Goal: Use online tool/utility: Utilize a website feature to perform a specific function

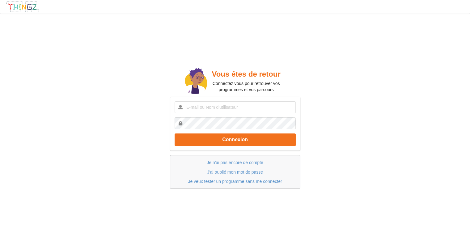
click at [230, 184] on p "Je veux tester un programme sans me connecter" at bounding box center [236, 181] width 118 height 6
click at [229, 183] on link "Je veux tester un programme sans me connecter" at bounding box center [235, 181] width 94 height 5
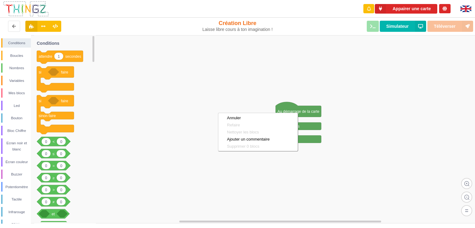
click at [345, 127] on rect at bounding box center [239, 129] width 479 height 188
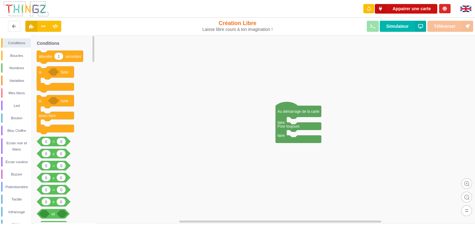
click at [410, 7] on button "Appairer une carte" at bounding box center [406, 9] width 62 height 10
click at [17, 115] on div "Bouton" at bounding box center [16, 119] width 30 height 10
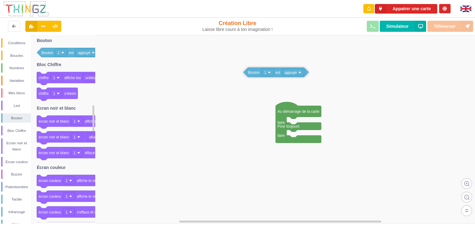
drag, startPoint x: 45, startPoint y: 55, endPoint x: 251, endPoint y: 75, distance: 207.6
click at [251, 75] on div "Conditions Boucles Nombres Variables Mes blocs Led Bouton Bloc Chiffre Ecran no…" at bounding box center [239, 129] width 479 height 189
click at [14, 41] on div "Conditions" at bounding box center [16, 43] width 28 height 6
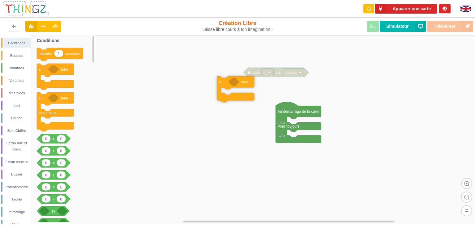
drag, startPoint x: 45, startPoint y: 71, endPoint x: 225, endPoint y: 84, distance: 180.8
click at [225, 84] on div "Conditions Boucles Nombres Variables Mes blocs Led Bouton Bloc Chiffre Ecran no…" at bounding box center [239, 129] width 479 height 189
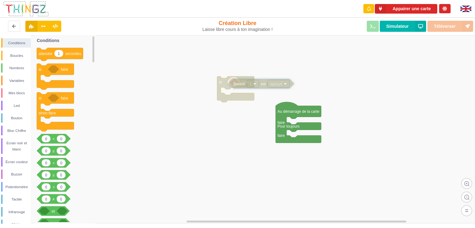
drag, startPoint x: 253, startPoint y: 73, endPoint x: 238, endPoint y: 85, distance: 18.5
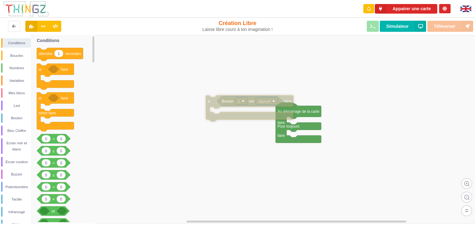
drag, startPoint x: 224, startPoint y: 86, endPoint x: 217, endPoint y: 107, distance: 21.4
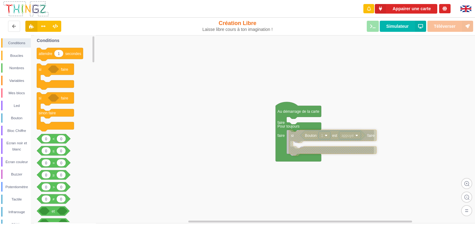
drag, startPoint x: 210, startPoint y: 103, endPoint x: 294, endPoint y: 136, distance: 90.4
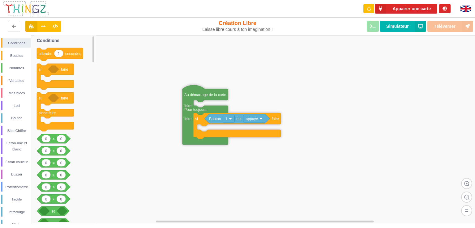
drag, startPoint x: 285, startPoint y: 113, endPoint x: 182, endPoint y: 91, distance: 104.3
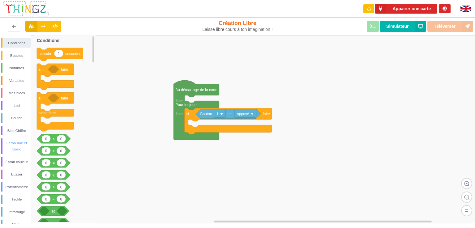
click at [12, 146] on div "Ecran noir et blanc" at bounding box center [16, 146] width 28 height 12
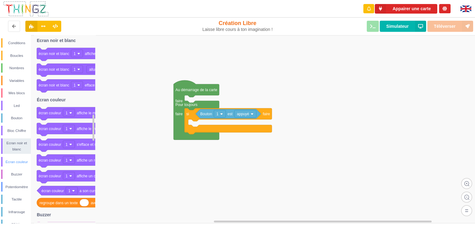
drag, startPoint x: 16, startPoint y: 165, endPoint x: 32, endPoint y: 141, distance: 28.4
click at [16, 165] on div "Écran couleur" at bounding box center [16, 162] width 28 height 6
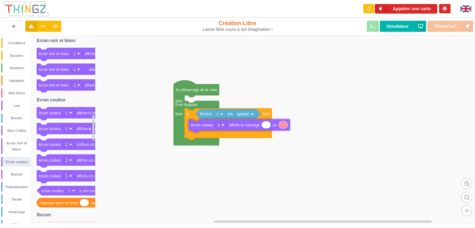
drag, startPoint x: 52, startPoint y: 118, endPoint x: 204, endPoint y: 130, distance: 152.7
click at [204, 130] on div "Conditions Boucles Nombres Variables Mes blocs Led Bouton Bloc Chiffre Ecran no…" at bounding box center [239, 129] width 479 height 189
type input "Hello World"
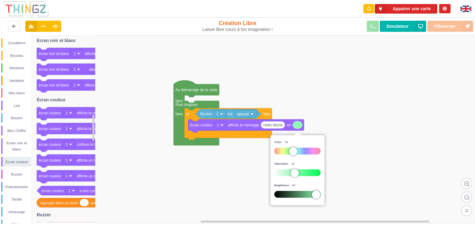
drag, startPoint x: 293, startPoint y: 152, endPoint x: 288, endPoint y: 152, distance: 5.0
click at [288, 152] on div at bounding box center [297, 151] width 46 height 7
drag, startPoint x: 292, startPoint y: 174, endPoint x: 298, endPoint y: 174, distance: 6.2
click at [298, 174] on div at bounding box center [301, 173] width 8 height 8
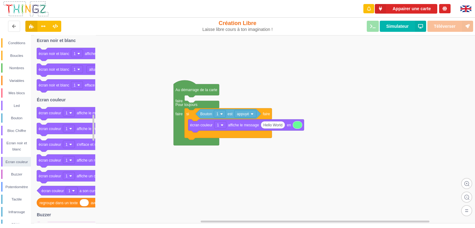
click at [342, 96] on rect at bounding box center [239, 129] width 479 height 188
click at [402, 8] on button "Appairer une carte" at bounding box center [406, 9] width 62 height 10
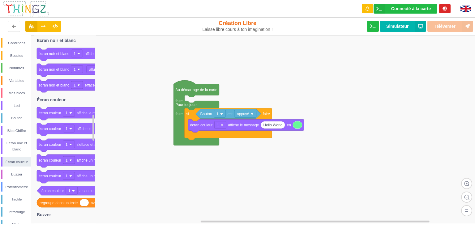
click at [437, 25] on div "Téléverser Simulateur" at bounding box center [380, 26] width 195 height 20
click at [442, 27] on div "Téléverser Simulateur" at bounding box center [380, 26] width 195 height 20
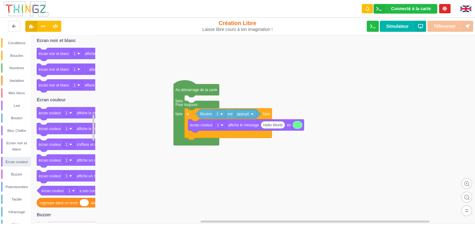
click at [442, 27] on div "Téléverser Simulateur" at bounding box center [380, 26] width 195 height 20
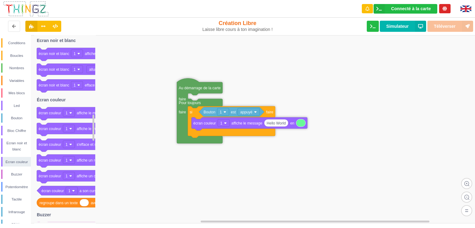
drag, startPoint x: 199, startPoint y: 93, endPoint x: 207, endPoint y: 90, distance: 8.9
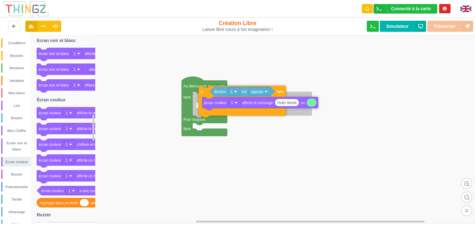
drag, startPoint x: 199, startPoint y: 111, endPoint x: 204, endPoint y: 93, distance: 19.3
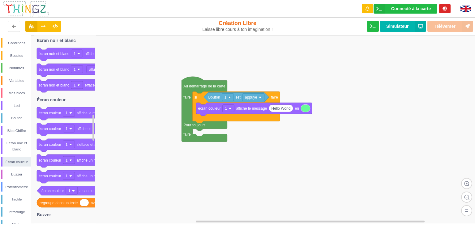
drag, startPoint x: 439, startPoint y: 25, endPoint x: 390, endPoint y: 32, distance: 49.7
click at [437, 25] on div "Téléverser Simulateur" at bounding box center [380, 26] width 195 height 20
click at [371, 27] on icon at bounding box center [372, 26] width 5 height 4
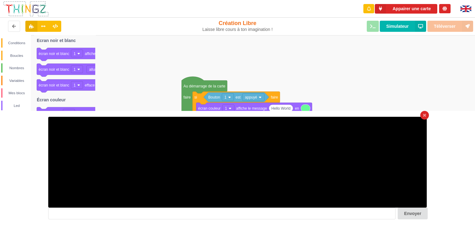
click at [429, 113] on div "Envoyer" at bounding box center [238, 167] width 484 height 113
click at [426, 114] on div at bounding box center [424, 115] width 9 height 9
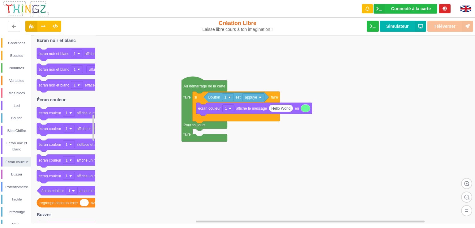
click at [439, 27] on div "Téléverser Simulateur" at bounding box center [380, 26] width 195 height 20
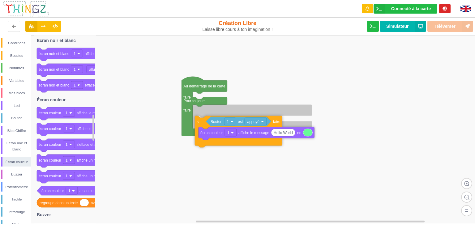
drag, startPoint x: 203, startPoint y: 101, endPoint x: 205, endPoint y: 126, distance: 24.5
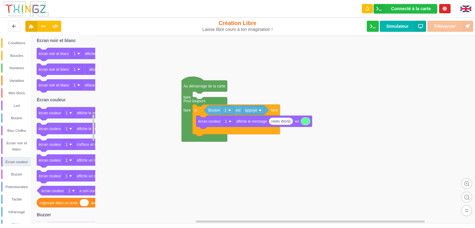
click at [448, 28] on div "Téléverser Simulateur" at bounding box center [380, 26] width 195 height 20
click at [47, 23] on button at bounding box center [43, 26] width 12 height 11
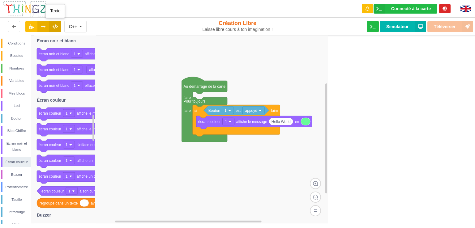
click at [54, 24] on button at bounding box center [55, 26] width 12 height 11
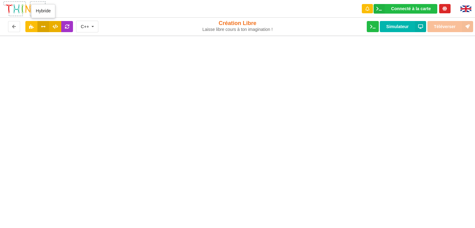
click at [41, 30] on button at bounding box center [43, 26] width 12 height 11
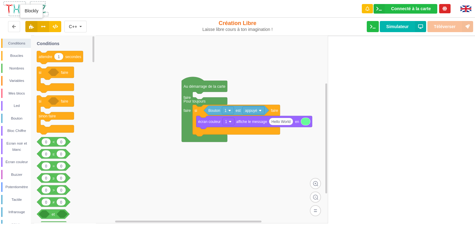
click at [30, 28] on icon at bounding box center [31, 26] width 5 height 4
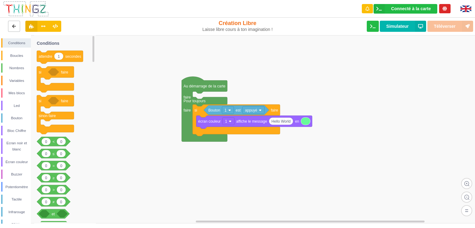
click at [9, 28] on button at bounding box center [14, 26] width 12 height 11
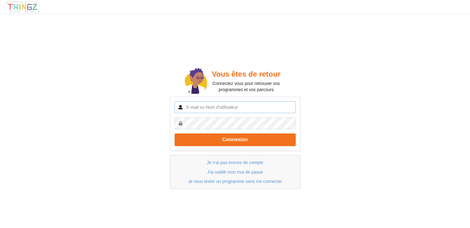
click at [244, 102] on input "text" at bounding box center [235, 107] width 121 height 12
type input "[EMAIL_ADDRESS][DOMAIN_NAME]"
click at [175, 134] on button "Connexion" at bounding box center [235, 140] width 121 height 13
click at [225, 102] on input "text" at bounding box center [235, 107] width 121 height 12
type input "henri121212marchand@gmail.com"
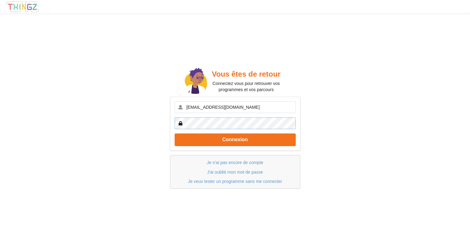
click at [175, 134] on button "Connexion" at bounding box center [235, 140] width 121 height 13
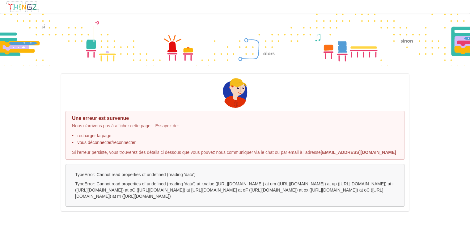
scroll to position [12, 0]
drag, startPoint x: 122, startPoint y: 156, endPoint x: 197, endPoint y: 161, distance: 74.7
click at [197, 164] on div "TypeError: Cannot read properties of undefined (reading 'data')" at bounding box center [235, 185] width 339 height 43
click at [197, 172] on p "TypeError: Cannot read properties of undefined (reading 'data')" at bounding box center [235, 175] width 320 height 6
drag, startPoint x: 106, startPoint y: 171, endPoint x: 373, endPoint y: 215, distance: 270.2
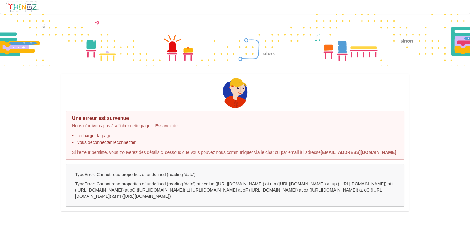
click at [373, 207] on div "TypeError: Cannot read properties of undefined (reading 'data')" at bounding box center [235, 185] width 339 height 43
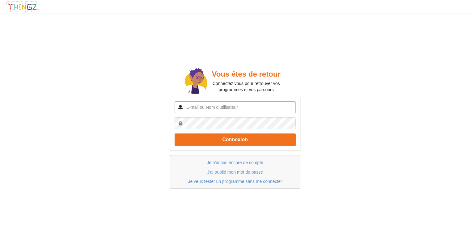
click at [207, 107] on input "text" at bounding box center [235, 107] width 121 height 12
type input "[EMAIL_ADDRESS][DOMAIN_NAME]"
click at [175, 134] on button "Connexion" at bounding box center [235, 140] width 121 height 13
click at [229, 181] on link "Je veux tester un programme sans me connecter" at bounding box center [235, 181] width 94 height 5
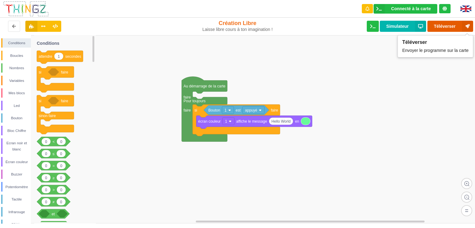
click at [439, 27] on button "Téléverser" at bounding box center [450, 26] width 46 height 11
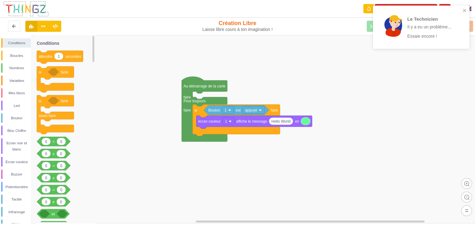
click at [464, 7] on div "Le Technicien Il y a eu un problème... Essaie encore !" at bounding box center [421, 27] width 97 height 43
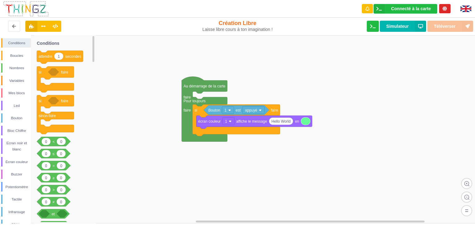
click at [447, 8] on icon at bounding box center [445, 8] width 4 height 4
click at [446, 10] on icon at bounding box center [445, 8] width 4 height 4
click at [413, 26] on button "Simulateur" at bounding box center [403, 26] width 46 height 11
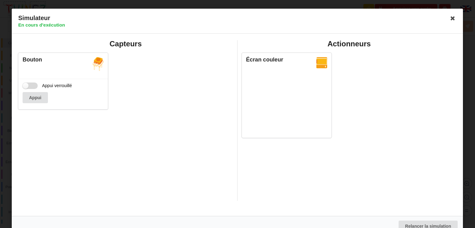
click at [32, 87] on label "Appui verrouillé" at bounding box center [47, 86] width 49 height 6
click at [32, 87] on input "Appui verrouillé" at bounding box center [30, 86] width 15 height 6
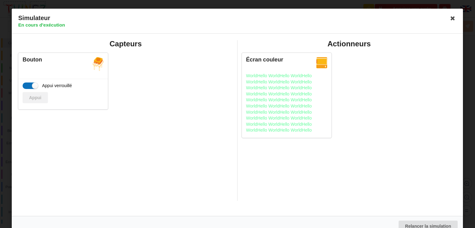
click at [32, 87] on label "Appui verrouillé" at bounding box center [47, 86] width 49 height 6
click at [32, 87] on input "Appui verrouillé" at bounding box center [30, 86] width 15 height 6
checkbox input "false"
click at [35, 98] on button "Appui" at bounding box center [35, 97] width 25 height 11
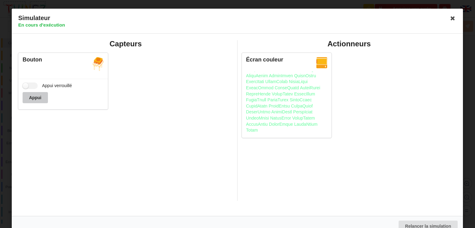
click at [35, 98] on button "Appui" at bounding box center [35, 97] width 25 height 11
click at [450, 17] on icon at bounding box center [453, 18] width 10 height 10
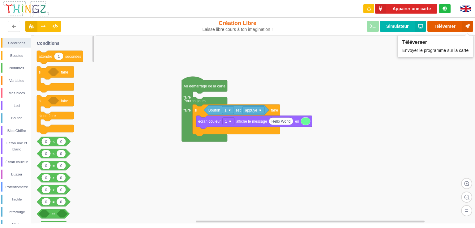
click at [437, 28] on button "Téléverser" at bounding box center [450, 26] width 46 height 11
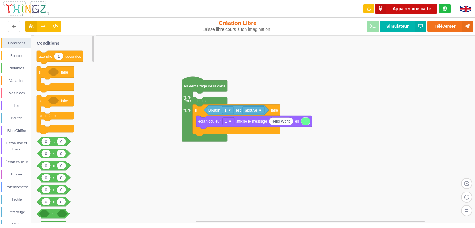
click at [410, 7] on button "Appairer une carte" at bounding box center [406, 9] width 62 height 10
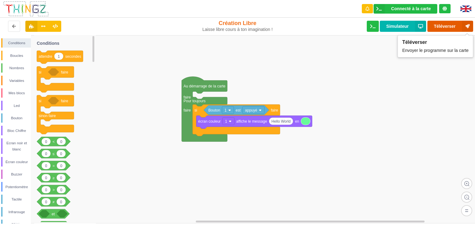
click at [441, 23] on button "Téléverser" at bounding box center [450, 26] width 46 height 11
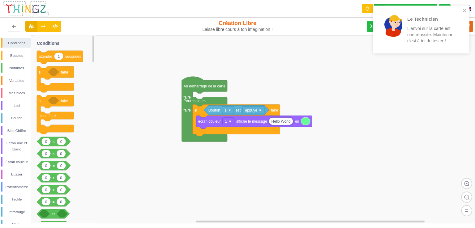
click at [291, 123] on input "Hello World" at bounding box center [281, 121] width 24 height 7
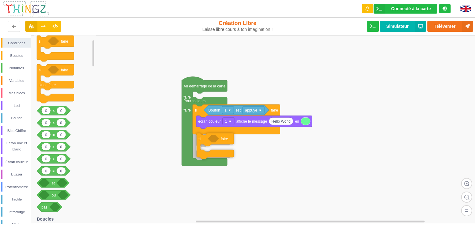
drag, startPoint x: 43, startPoint y: 42, endPoint x: 203, endPoint y: 140, distance: 186.7
click at [203, 140] on div "Conditions Boucles Nombres Variables Mes blocs Led Bouton Bloc Chiffre Ecran no…" at bounding box center [239, 129] width 479 height 189
click at [14, 185] on div "Potentiomètre" at bounding box center [16, 187] width 28 height 6
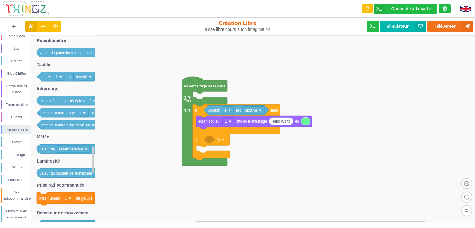
scroll to position [62, 0]
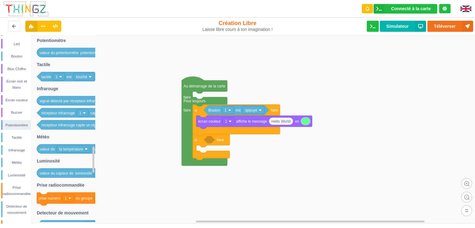
click at [362, 7] on div at bounding box center [367, 8] width 11 height 9
click at [365, 9] on div at bounding box center [367, 8] width 11 height 9
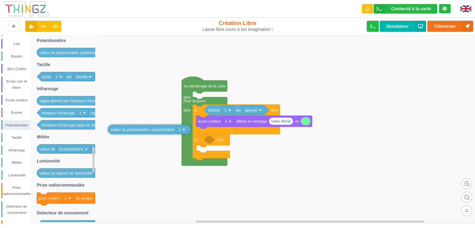
drag, startPoint x: 58, startPoint y: 56, endPoint x: 121, endPoint y: 121, distance: 90.8
click at [124, 125] on div "Conditions Boucles Nombres Variables Mes blocs Led Bouton Bloc Chiffre Ecran no…" at bounding box center [239, 129] width 479 height 189
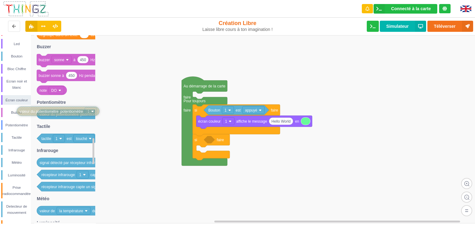
drag, startPoint x: 144, startPoint y: 122, endPoint x: 58, endPoint y: 111, distance: 86.9
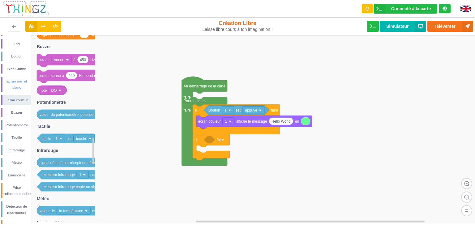
click at [16, 90] on div "Ecran noir et blanc" at bounding box center [16, 84] width 28 height 12
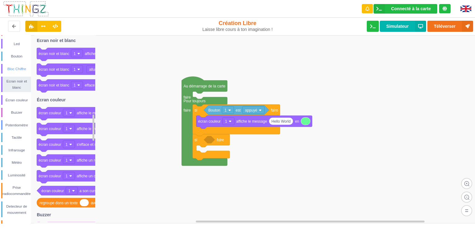
click at [21, 66] on div "Bloc Chiffre" at bounding box center [16, 69] width 28 height 6
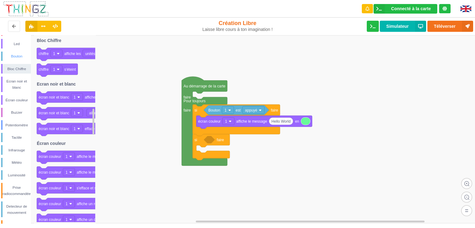
click at [22, 60] on div "Bouton" at bounding box center [16, 57] width 30 height 10
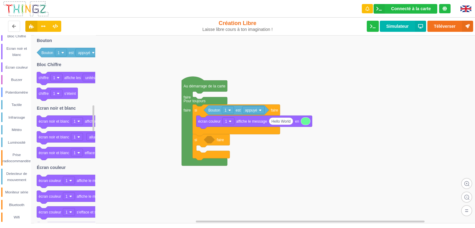
scroll to position [96, 0]
click at [15, 185] on div "Conditions Boucles Nombres Variables Mes blocs Led Bouton Bloc Chiffre Ecran no…" at bounding box center [15, 81] width 31 height 279
click at [16, 197] on div "Conditions Boucles Nombres Variables Mes blocs Led Bouton Bloc Chiffre Ecran no…" at bounding box center [15, 81] width 31 height 279
click at [19, 203] on div "Bluetooth" at bounding box center [16, 203] width 28 height 6
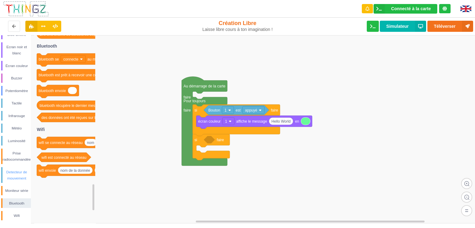
click at [19, 175] on div "Detecteur de mouvement" at bounding box center [16, 175] width 28 height 12
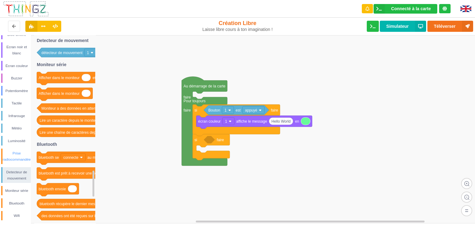
click at [17, 157] on div "Prise radiocommandée" at bounding box center [16, 156] width 28 height 12
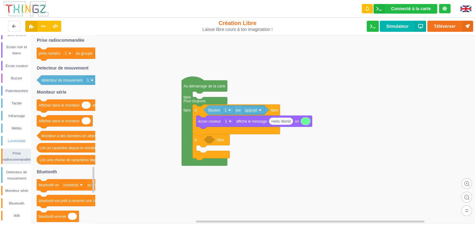
click at [19, 140] on div "Luminosité" at bounding box center [16, 141] width 28 height 6
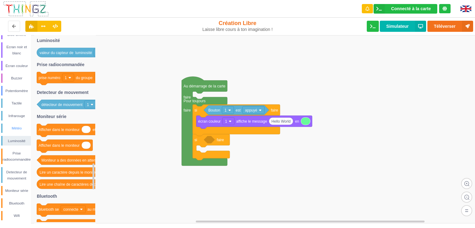
click at [19, 124] on div "Météo" at bounding box center [16, 129] width 30 height 10
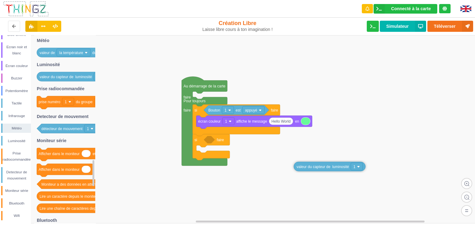
drag, startPoint x: 61, startPoint y: 74, endPoint x: 330, endPoint y: 158, distance: 281.6
click at [330, 158] on div "Conditions Boucles Nombres Variables Mes blocs Led Bouton Bloc Chiffre Ecran no…" at bounding box center [239, 129] width 479 height 189
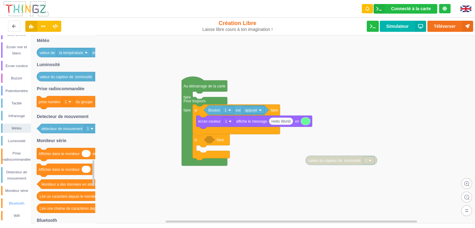
click at [20, 200] on div "Bluetooth" at bounding box center [16, 203] width 28 height 6
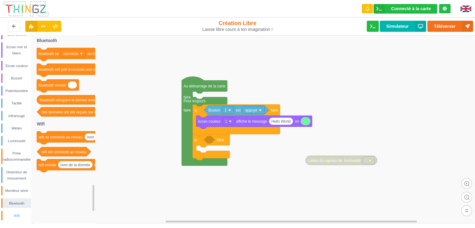
click at [19, 213] on div "Wifi" at bounding box center [16, 216] width 28 height 6
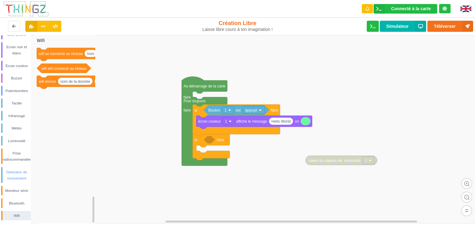
click at [22, 179] on div "Detecteur de mouvement" at bounding box center [16, 175] width 28 height 12
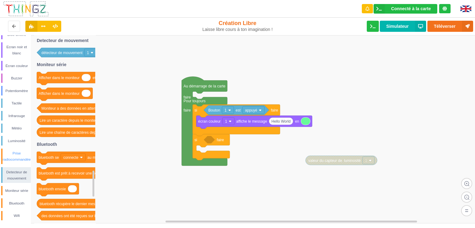
click at [23, 157] on div "Prise radiocommandée" at bounding box center [16, 156] width 28 height 12
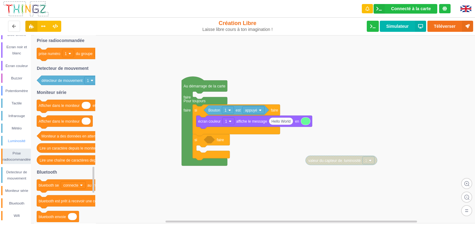
click at [23, 143] on div "Luminosité" at bounding box center [16, 141] width 28 height 6
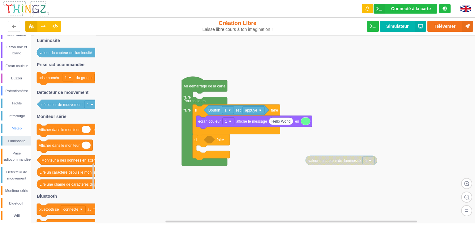
click at [20, 128] on div "Météo" at bounding box center [16, 128] width 28 height 6
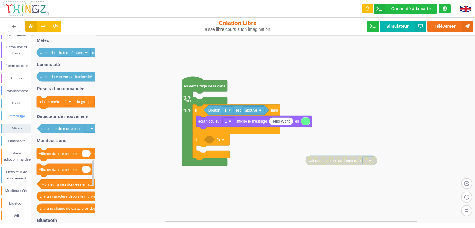
drag, startPoint x: 22, startPoint y: 117, endPoint x: 24, endPoint y: 107, distance: 10.0
click at [22, 117] on div "Infrarouge" at bounding box center [16, 116] width 28 height 6
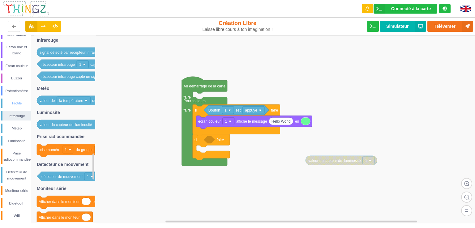
click at [24, 102] on div "Tactile" at bounding box center [16, 103] width 28 height 6
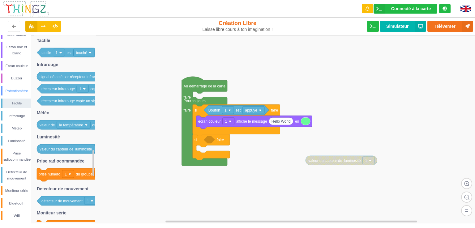
click at [24, 87] on div "Potentiomètre" at bounding box center [16, 91] width 30 height 10
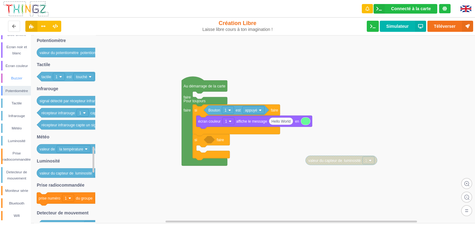
click at [21, 76] on div "Buzzer" at bounding box center [16, 78] width 28 height 6
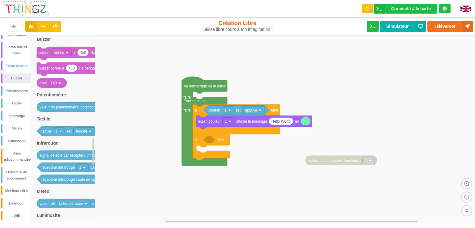
click at [21, 64] on div "Écran couleur" at bounding box center [16, 66] width 28 height 6
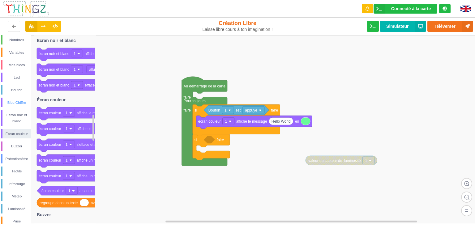
scroll to position [0, 0]
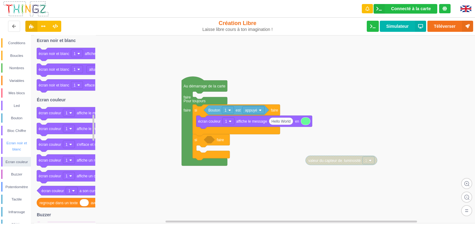
click at [13, 146] on div "Ecran noir et blanc" at bounding box center [16, 146] width 28 height 12
click at [15, 132] on div "Bloc Chiffre" at bounding box center [16, 131] width 28 height 6
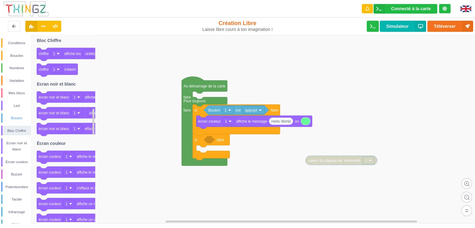
click at [19, 120] on div "Bouton" at bounding box center [16, 118] width 28 height 6
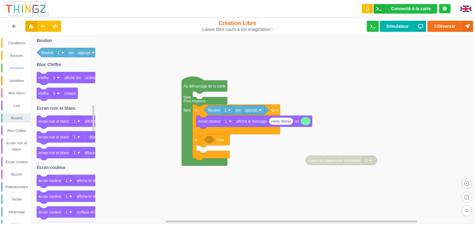
click at [11, 68] on div "Nombres" at bounding box center [16, 68] width 28 height 6
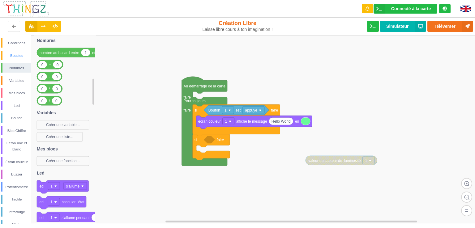
click at [14, 54] on div "Boucles" at bounding box center [16, 56] width 28 height 6
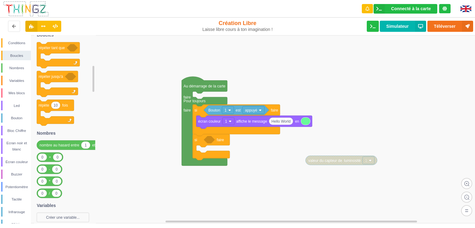
click at [17, 37] on div "Conditions Boucles Nombres Variables Mes blocs Led Bouton Bloc Chiffre Ecran no…" at bounding box center [15, 129] width 31 height 189
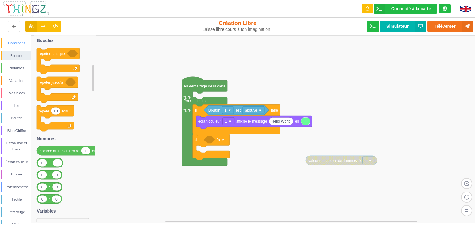
click at [15, 45] on div "Conditions" at bounding box center [16, 43] width 28 height 6
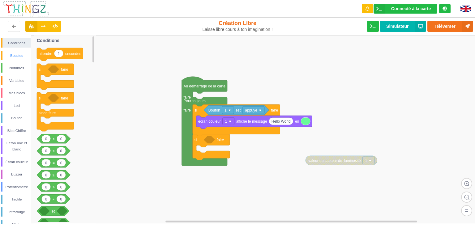
click at [14, 56] on div "Boucles" at bounding box center [16, 56] width 28 height 6
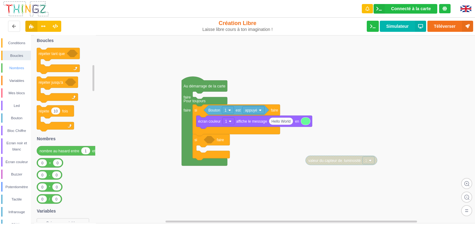
click at [13, 67] on div "Nombres" at bounding box center [16, 68] width 28 height 6
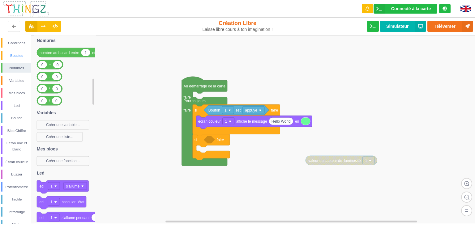
click at [13, 60] on div "Boucles" at bounding box center [16, 56] width 30 height 10
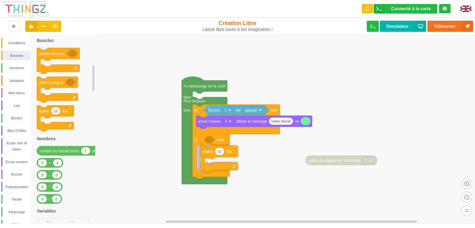
drag, startPoint x: 44, startPoint y: 109, endPoint x: 208, endPoint y: 148, distance: 168.4
click at [208, 148] on div "Conditions Boucles Nombres Variables Mes blocs Led Bouton Bloc Chiffre Ecran no…" at bounding box center [239, 129] width 479 height 189
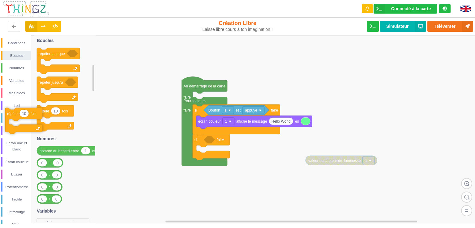
drag, startPoint x: 207, startPoint y: 151, endPoint x: 16, endPoint y: 114, distance: 194.8
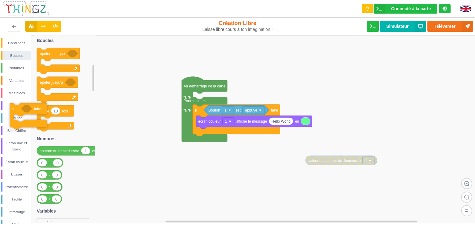
drag, startPoint x: 193, startPoint y: 138, endPoint x: 10, endPoint y: 113, distance: 184.5
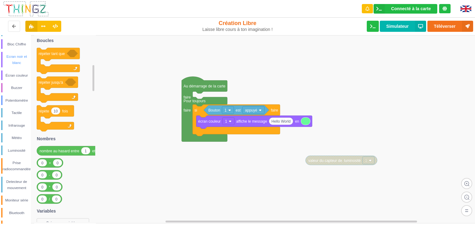
scroll to position [93, 0]
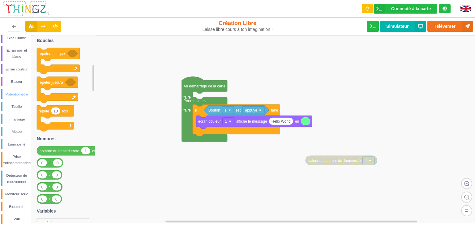
click at [15, 95] on div "Potentiomètre" at bounding box center [16, 94] width 28 height 6
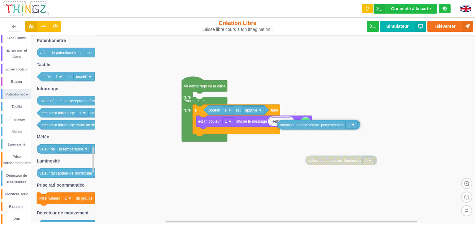
drag, startPoint x: 56, startPoint y: 52, endPoint x: 296, endPoint y: 124, distance: 251.0
click at [296, 124] on div "Conditions Boucles Nombres Variables Mes blocs Led Bouton Bloc Chiffre Ecran no…" at bounding box center [239, 129] width 479 height 189
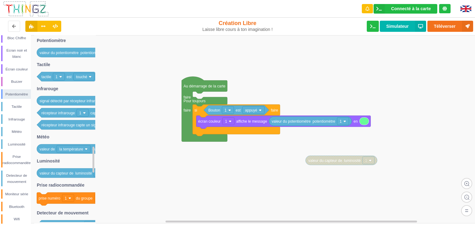
click at [314, 143] on rect at bounding box center [239, 129] width 479 height 188
click at [443, 27] on button "Téléverser" at bounding box center [450, 26] width 46 height 11
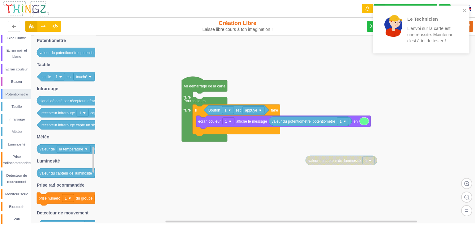
click at [360, 85] on rect at bounding box center [239, 129] width 479 height 188
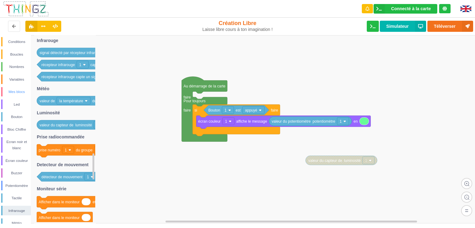
scroll to position [0, 0]
click at [15, 41] on div "Conditions" at bounding box center [16, 43] width 28 height 6
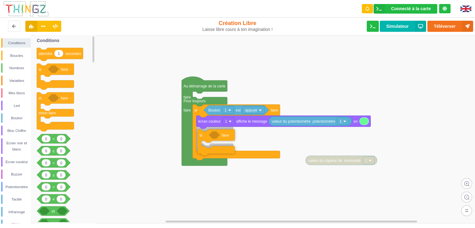
drag, startPoint x: 43, startPoint y: 74, endPoint x: 203, endPoint y: 141, distance: 173.2
click at [203, 141] on div "Conditions Boucles Nombres Variables Mes blocs Led Bouton Bloc Chiffre Ecran no…" at bounding box center [239, 129] width 479 height 189
click at [203, 141] on rect at bounding box center [239, 129] width 479 height 188
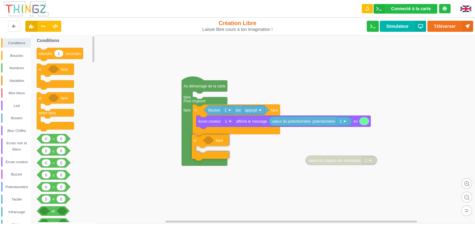
drag, startPoint x: 211, startPoint y: 139, endPoint x: 196, endPoint y: 142, distance: 14.9
click at [15, 116] on div "Bouton" at bounding box center [16, 118] width 28 height 6
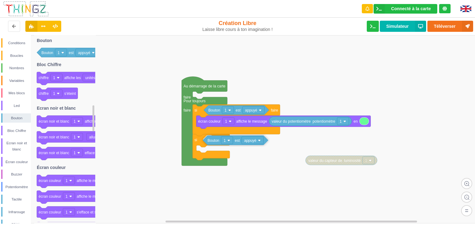
drag, startPoint x: 47, startPoint y: 54, endPoint x: 212, endPoint y: 141, distance: 186.5
click at [212, 141] on div "Conditions Boucles Nombres Variables Mes blocs Led Bouton Bloc Chiffre Ecran no…" at bounding box center [239, 129] width 479 height 189
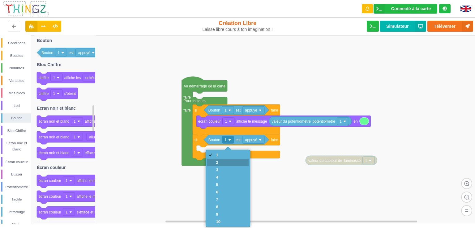
click at [229, 161] on div "2" at bounding box center [227, 162] width 41 height 7
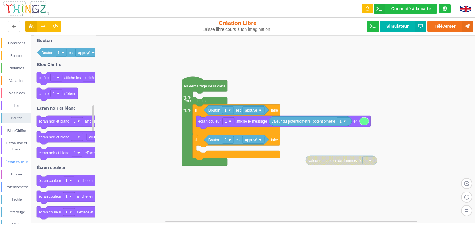
click at [20, 161] on div "Écran couleur" at bounding box center [16, 162] width 28 height 6
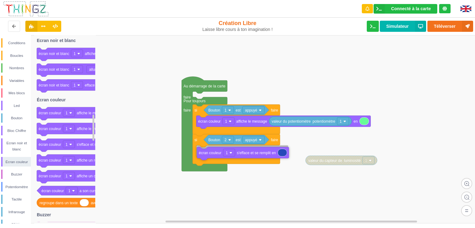
drag, startPoint x: 49, startPoint y: 148, endPoint x: 209, endPoint y: 156, distance: 160.4
click at [209, 156] on div "Conditions Boucles Nombres Variables Mes blocs Led Bouton Bloc Chiffre Ecran no…" at bounding box center [239, 129] width 479 height 189
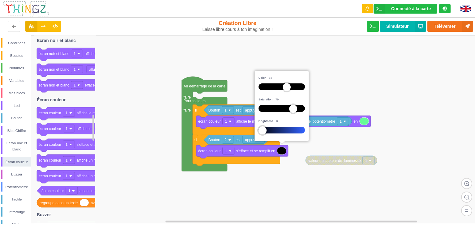
drag, startPoint x: 286, startPoint y: 130, endPoint x: 204, endPoint y: 136, distance: 81.9
click at [204, 136] on body "Connecté à la carte Réglages Ouvrir le moniteur automatiquement Connexion autom…" at bounding box center [237, 114] width 475 height 228
click at [319, 142] on rect at bounding box center [239, 129] width 479 height 188
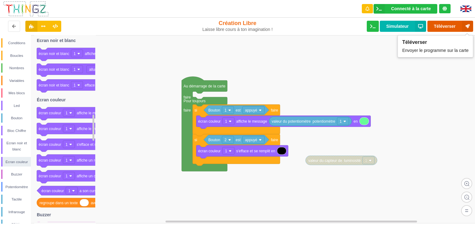
click at [441, 22] on button "Téléverser" at bounding box center [450, 26] width 46 height 11
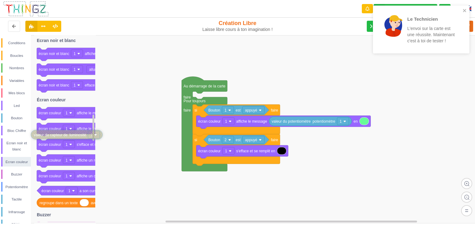
drag, startPoint x: 343, startPoint y: 161, endPoint x: 61, endPoint y: 135, distance: 283.3
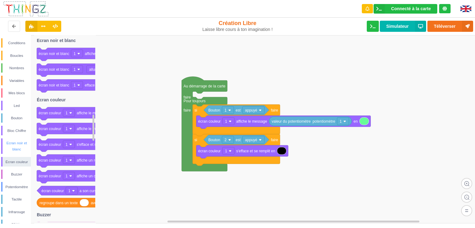
click at [18, 150] on div "Ecran noir et blanc" at bounding box center [16, 146] width 28 height 12
click at [17, 167] on div "Conditions Boucles Nombres Variables Mes blocs Led Bouton Bloc Chiffre Ecran no…" at bounding box center [15, 177] width 31 height 279
click at [16, 105] on div "Led" at bounding box center [16, 106] width 28 height 6
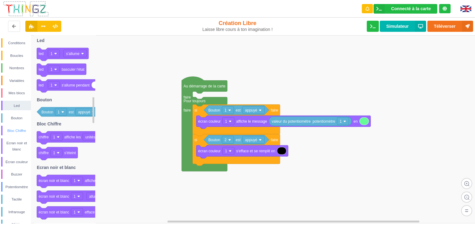
click at [16, 131] on div "Bloc Chiffre" at bounding box center [16, 131] width 28 height 6
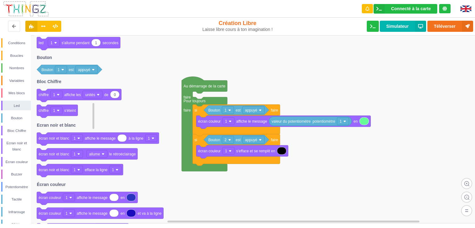
drag, startPoint x: 45, startPoint y: 55, endPoint x: 63, endPoint y: 90, distance: 39.8
click at [63, 90] on g "0 chiffre 1 affiche les unités de" at bounding box center [79, 95] width 84 height 13
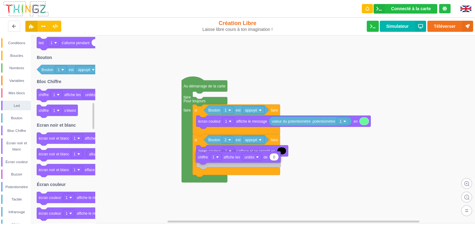
drag, startPoint x: 45, startPoint y: 97, endPoint x: 204, endPoint y: 161, distance: 172.1
click at [204, 161] on div "Conditions Boucles Nombres Variables Mes blocs Led Bouton Bloc Chiffre Ecran no…" at bounding box center [239, 129] width 479 height 189
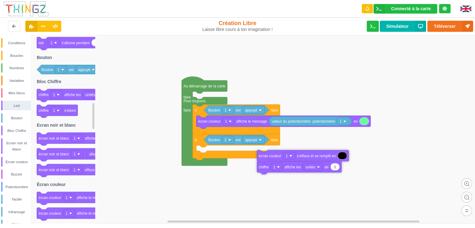
drag, startPoint x: 204, startPoint y: 154, endPoint x: 327, endPoint y: 163, distance: 123.4
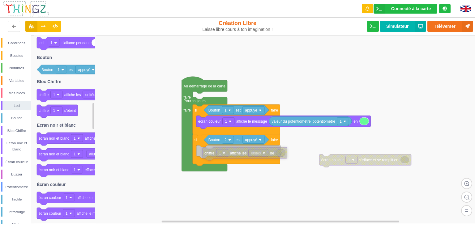
drag, startPoint x: 334, startPoint y: 174, endPoint x: 217, endPoint y: 156, distance: 118.3
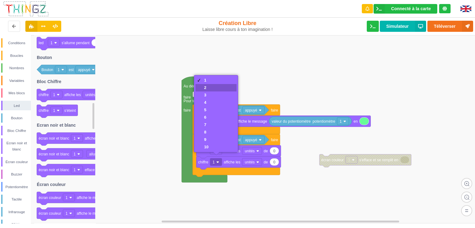
click at [213, 86] on div "2" at bounding box center [215, 87] width 41 height 7
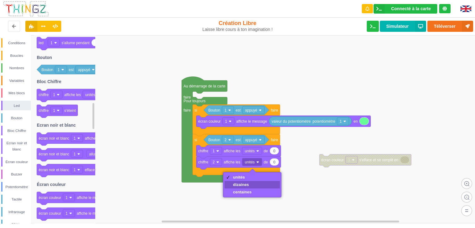
click at [247, 182] on div "dizaines" at bounding box center [242, 184] width 19 height 5
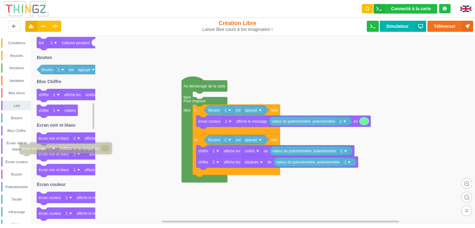
drag, startPoint x: 378, startPoint y: 161, endPoint x: 79, endPoint y: 150, distance: 299.9
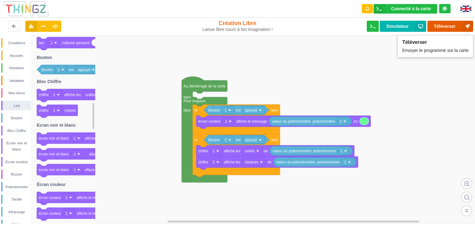
click at [444, 30] on button "Téléverser" at bounding box center [450, 26] width 46 height 11
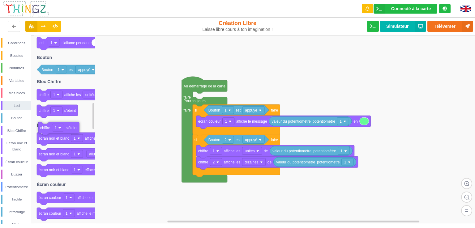
drag, startPoint x: 44, startPoint y: 112, endPoint x: 143, endPoint y: 116, distance: 99.1
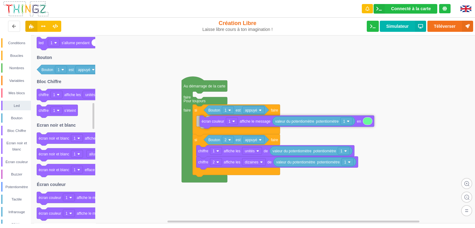
drag, startPoint x: 259, startPoint y: 122, endPoint x: 262, endPoint y: 122, distance: 3.4
click at [18, 201] on div "Tactile" at bounding box center [16, 199] width 28 height 6
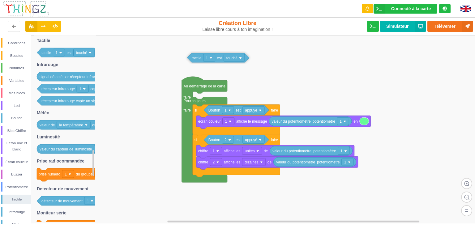
drag, startPoint x: 44, startPoint y: 57, endPoint x: 194, endPoint y: 62, distance: 150.4
click at [194, 62] on div "Conditions Boucles Nombres Variables Mes blocs Led Bouton Bloc Chiffre Ecran no…" at bounding box center [239, 129] width 479 height 189
click at [30, 41] on div "Conditions" at bounding box center [16, 43] width 28 height 6
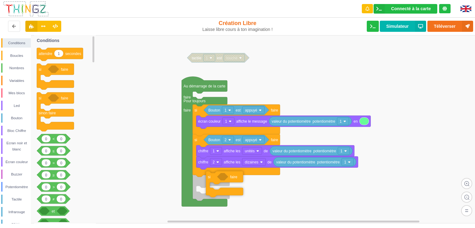
drag, startPoint x: 42, startPoint y: 71, endPoint x: 208, endPoint y: 181, distance: 199.3
click at [208, 181] on div "Conditions Boucles Nombres Variables Mes blocs Led Bouton Bloc Chiffre Ecran no…" at bounding box center [239, 129] width 479 height 189
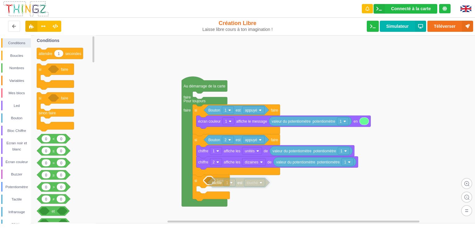
drag, startPoint x: 199, startPoint y: 57, endPoint x: 219, endPoint y: 182, distance: 126.6
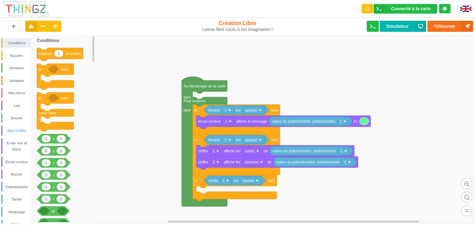
click at [18, 131] on div "Bloc Chiffre" at bounding box center [16, 131] width 28 height 6
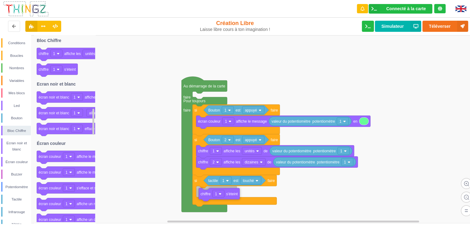
drag, startPoint x: 45, startPoint y: 71, endPoint x: 205, endPoint y: 193, distance: 201.8
click at [205, 193] on div "Conditions Boucles Nombres Variables Mes blocs Led Bouton Bloc Chiffre Ecran no…" at bounding box center [237, 129] width 475 height 189
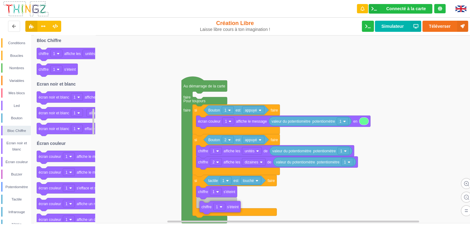
drag, startPoint x: 44, startPoint y: 68, endPoint x: 207, endPoint y: 206, distance: 213.3
click at [207, 206] on div "Conditions Boucles Nombres Variables Mes blocs Led Bouton Bloc Chiffre Ecran no…" at bounding box center [237, 129] width 475 height 189
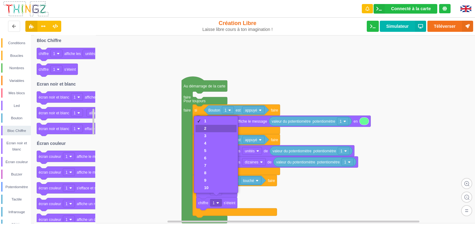
click at [211, 128] on div "2" at bounding box center [215, 128] width 41 height 7
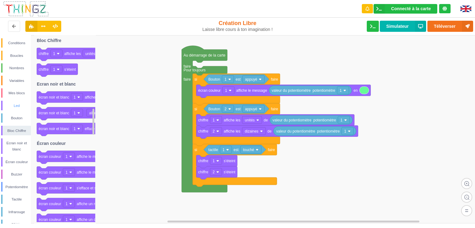
click at [19, 106] on div "Led" at bounding box center [16, 106] width 28 height 6
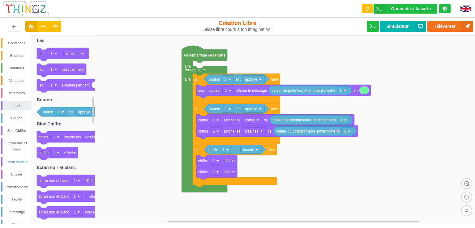
click at [18, 166] on div "Écran couleur" at bounding box center [16, 162] width 30 height 10
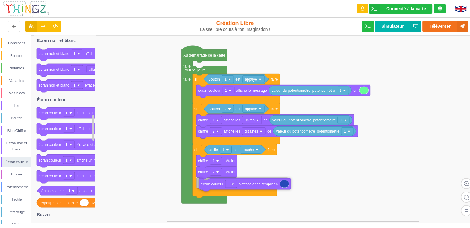
drag, startPoint x: 99, startPoint y: 164, endPoint x: 208, endPoint y: 188, distance: 111.8
click at [208, 188] on div "Conditions Boucles Nombres Variables Mes blocs Led Bouton Bloc Chiffre Ecran no…" at bounding box center [237, 129] width 475 height 189
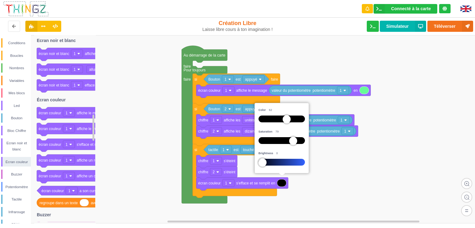
drag, startPoint x: 279, startPoint y: 161, endPoint x: 190, endPoint y: 159, distance: 89.4
click at [188, 160] on body "Connecté à la carte Réglages Ouvrir le moniteur automatiquement Connexion autom…" at bounding box center [237, 114] width 475 height 228
click at [336, 162] on rect at bounding box center [239, 129] width 479 height 188
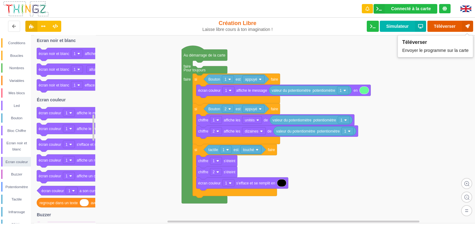
click at [454, 26] on button "Téléverser" at bounding box center [450, 26] width 46 height 11
click at [448, 27] on button "Téléverser" at bounding box center [450, 26] width 46 height 11
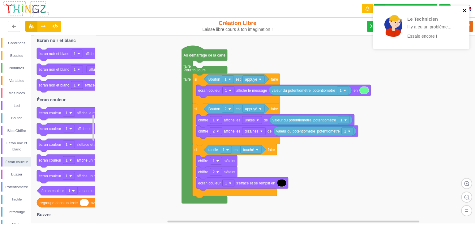
click at [466, 11] on icon "close" at bounding box center [465, 10] width 4 height 5
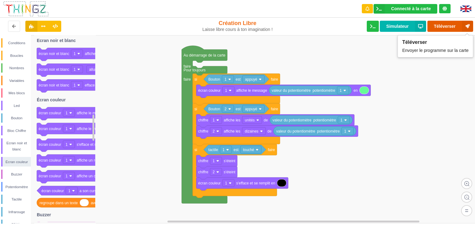
click at [455, 27] on button "Téléverser" at bounding box center [450, 26] width 46 height 11
click at [15, 87] on div "Conditions Boucles Nombres Variables Mes blocs Led Bouton Bloc Chiffre Ecran no…" at bounding box center [15, 177] width 31 height 279
click at [17, 96] on div "Mes blocs" at bounding box center [16, 93] width 28 height 6
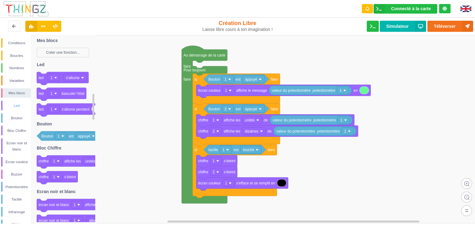
click at [17, 106] on div "Led" at bounding box center [16, 106] width 28 height 6
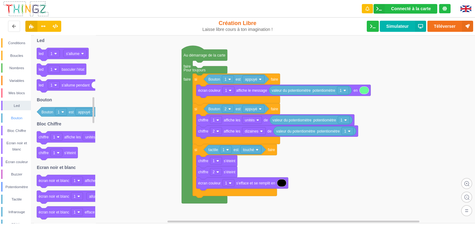
click at [16, 119] on div "Bouton" at bounding box center [16, 118] width 28 height 6
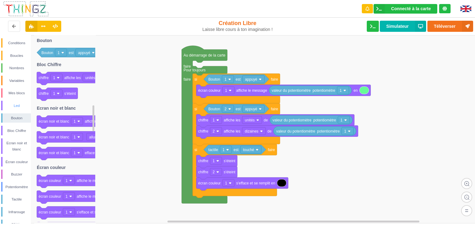
click at [19, 105] on div "Led" at bounding box center [16, 106] width 28 height 6
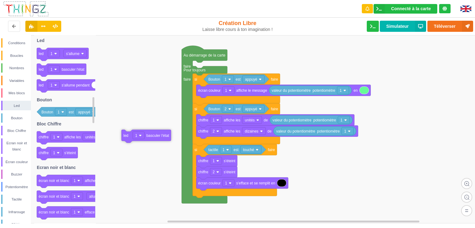
drag, startPoint x: 43, startPoint y: 73, endPoint x: 132, endPoint y: 142, distance: 113.2
click at [131, 143] on div "Conditions Boucles Nombres Variables Mes blocs Led Bouton Bloc Chiffre Ecran no…" at bounding box center [239, 129] width 479 height 189
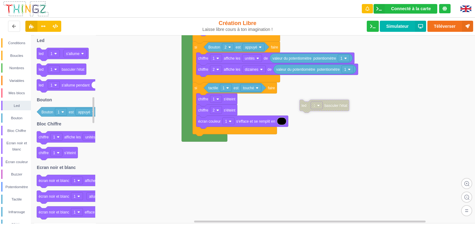
drag, startPoint x: 160, startPoint y: 94, endPoint x: 328, endPoint y: 110, distance: 169.0
click at [19, 46] on div "Conditions" at bounding box center [16, 43] width 28 height 6
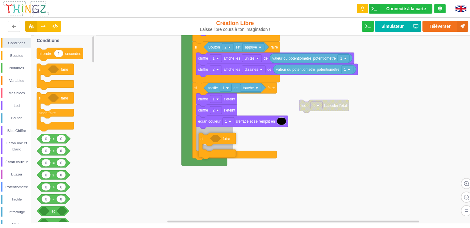
drag, startPoint x: 45, startPoint y: 71, endPoint x: 207, endPoint y: 140, distance: 176.3
click at [207, 140] on div "Conditions Boucles Nombres Variables Mes blocs Led Bouton Bloc Chiffre Ecran no…" at bounding box center [237, 129] width 475 height 189
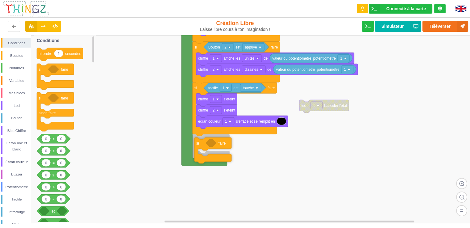
drag, startPoint x: 203, startPoint y: 136, endPoint x: 201, endPoint y: 147, distance: 11.0
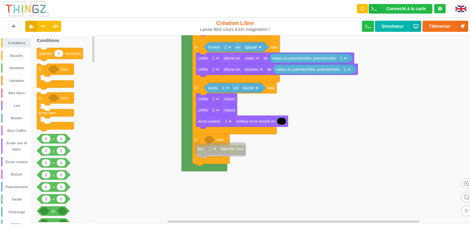
drag, startPoint x: 306, startPoint y: 108, endPoint x: 202, endPoint y: 151, distance: 112.3
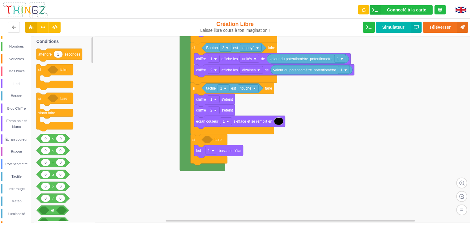
scroll to position [31, 0]
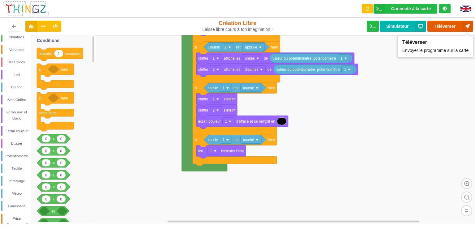
click at [462, 23] on icon at bounding box center [467, 26] width 11 height 11
click at [454, 24] on button "Téléverser" at bounding box center [450, 26] width 46 height 11
click at [440, 26] on button "Téléverser" at bounding box center [450, 26] width 46 height 11
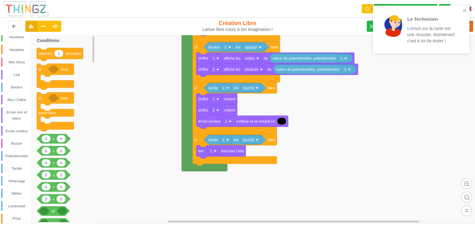
click at [445, 66] on rect at bounding box center [239, 129] width 479 height 188
click at [464, 11] on icon "close" at bounding box center [464, 10] width 3 height 3
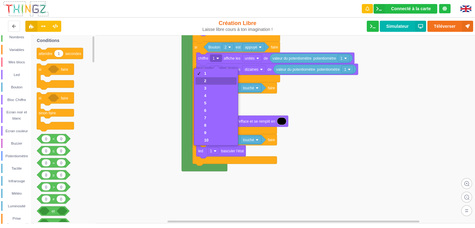
click at [214, 82] on div "2" at bounding box center [215, 80] width 41 height 7
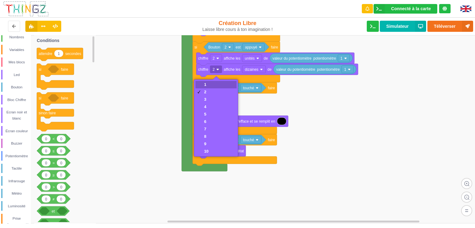
click at [213, 83] on div "1" at bounding box center [215, 84] width 41 height 7
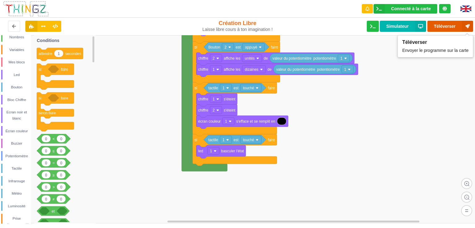
click at [441, 27] on button "Téléverser" at bounding box center [450, 26] width 46 height 11
click at [15, 29] on button at bounding box center [14, 26] width 12 height 11
